Goal: Information Seeking & Learning: Learn about a topic

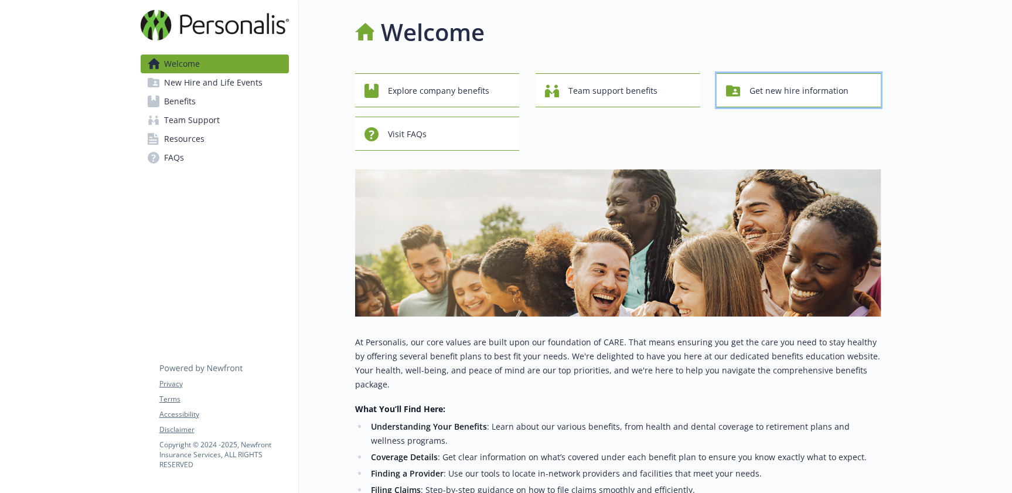
click at [775, 98] on span "Get new hire information" at bounding box center [798, 91] width 99 height 22
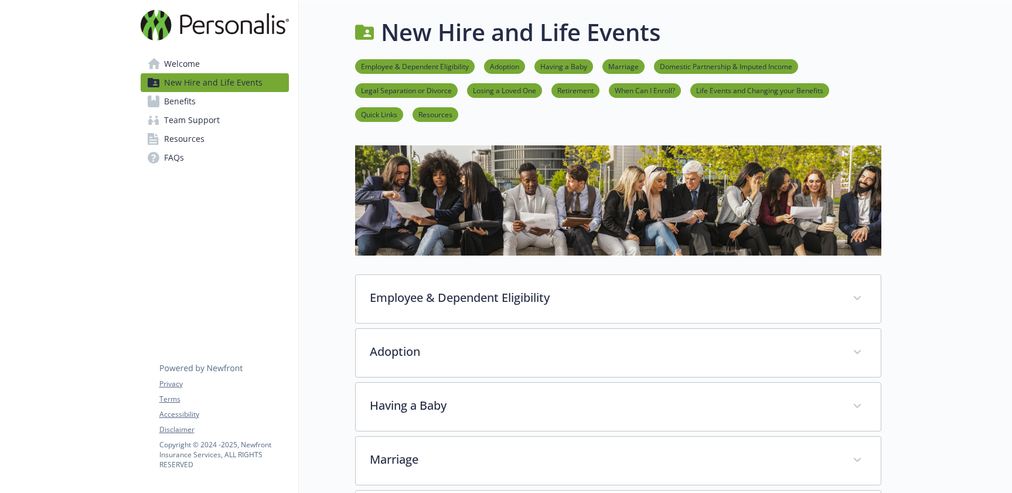
click at [188, 104] on span "Benefits" at bounding box center [180, 101] width 32 height 19
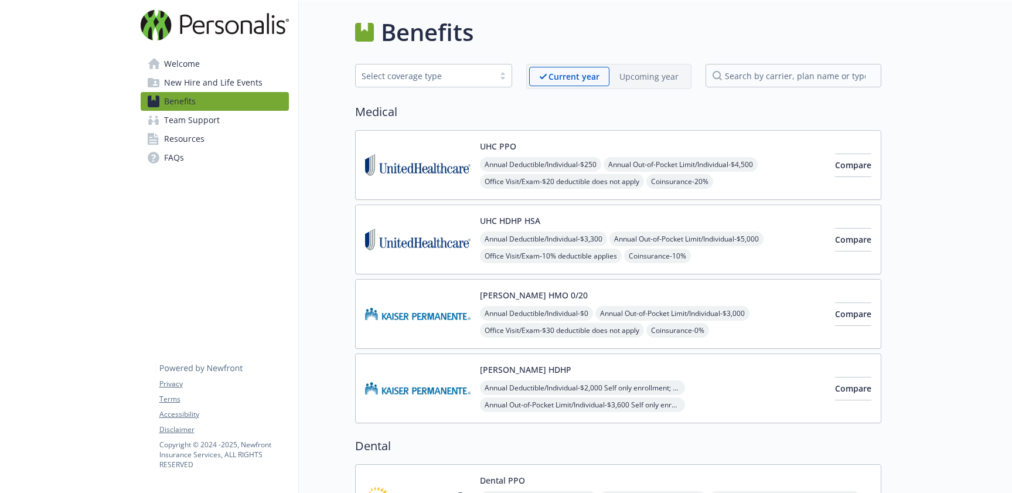
click at [192, 129] on span "Team Support" at bounding box center [192, 120] width 56 height 19
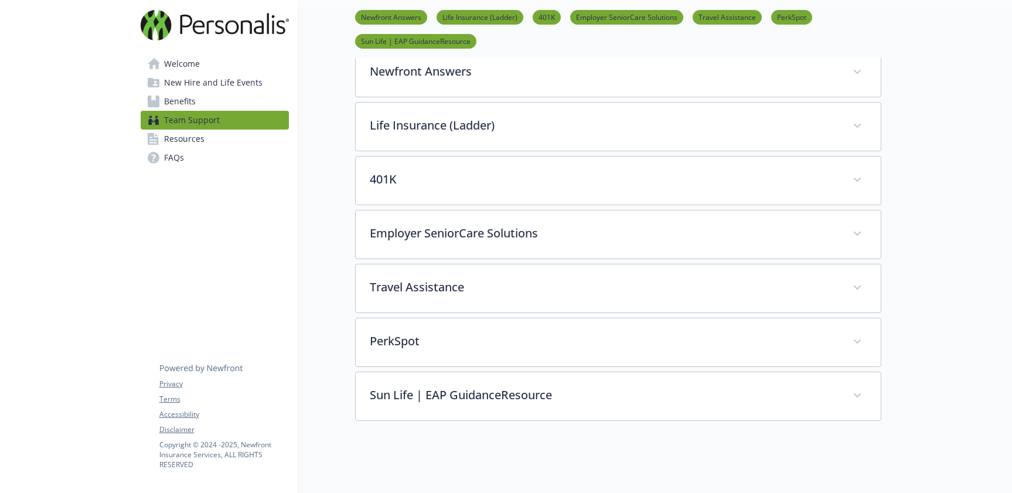
scroll to position [205, 0]
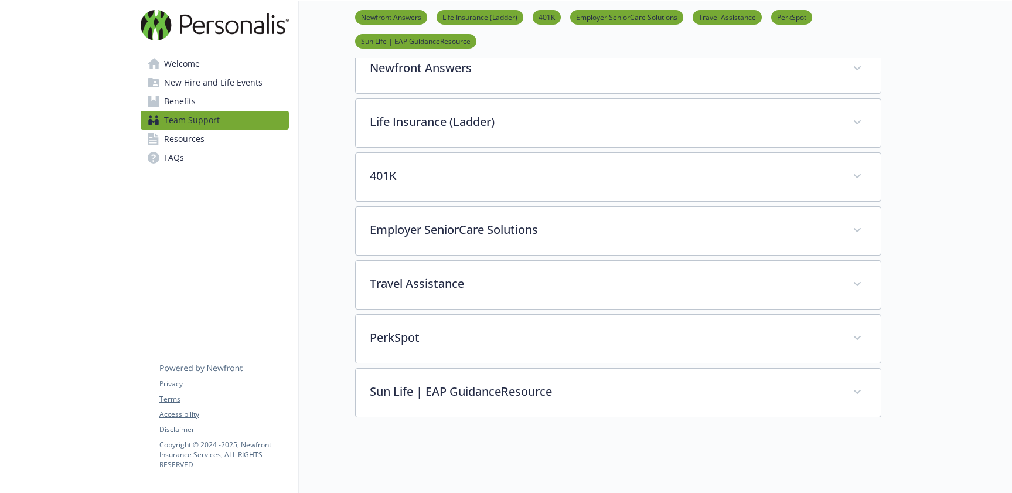
click at [183, 137] on span "Resources" at bounding box center [184, 138] width 40 height 19
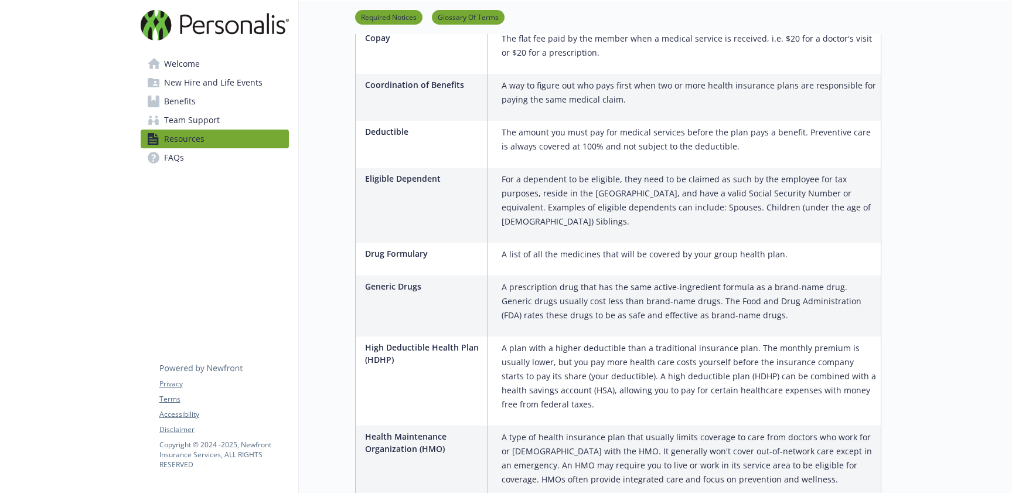
scroll to position [1486, 0]
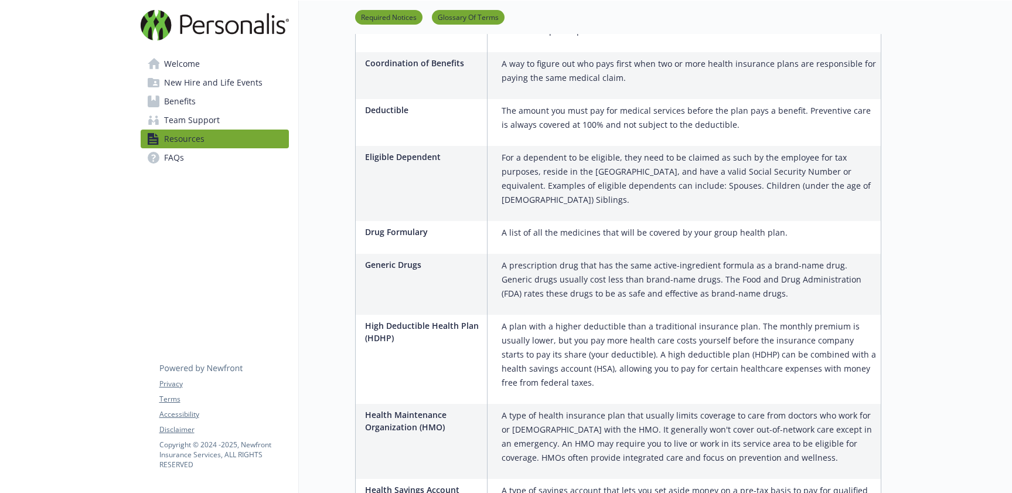
click at [189, 64] on span "Welcome" at bounding box center [182, 63] width 36 height 19
